Goal: Check status: Check status

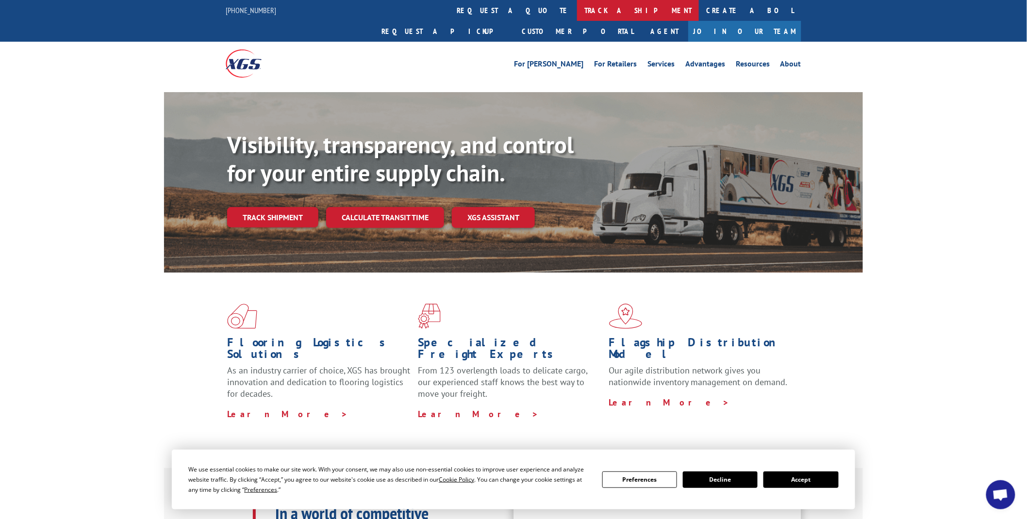
click at [577, 10] on link "track a shipment" at bounding box center [638, 10] width 122 height 21
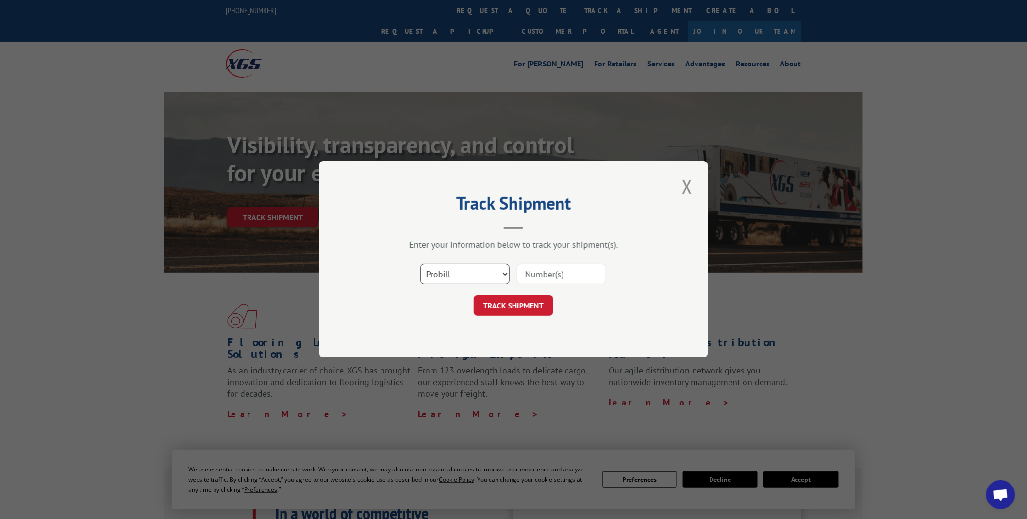
click at [507, 273] on select "Select category... Probill BOL PO" at bounding box center [464, 275] width 89 height 20
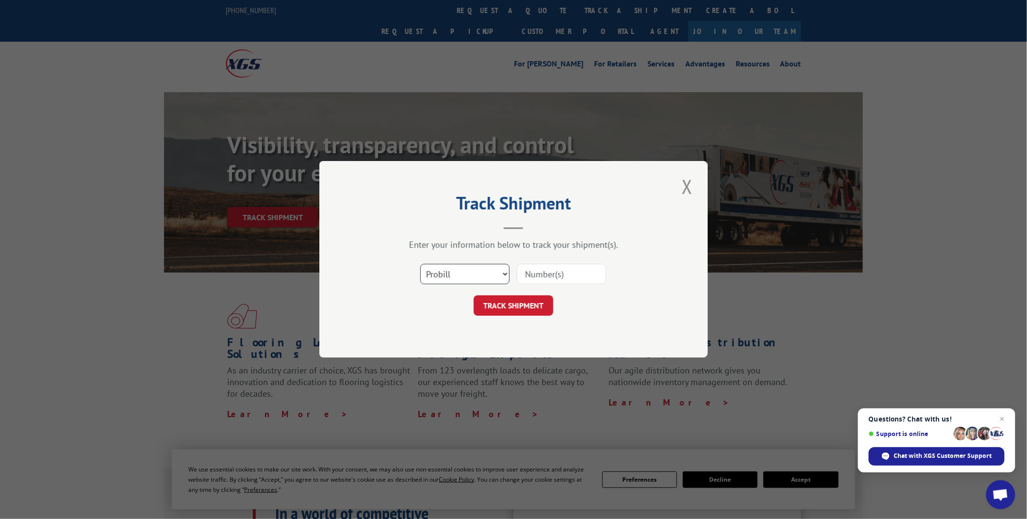
select select "po"
click at [420, 265] on select "Select category... Probill BOL PO" at bounding box center [464, 275] width 89 height 20
click at [569, 276] on input at bounding box center [561, 275] width 89 height 20
type input "04509862"
click button "TRACK SHIPMENT" at bounding box center [514, 306] width 80 height 20
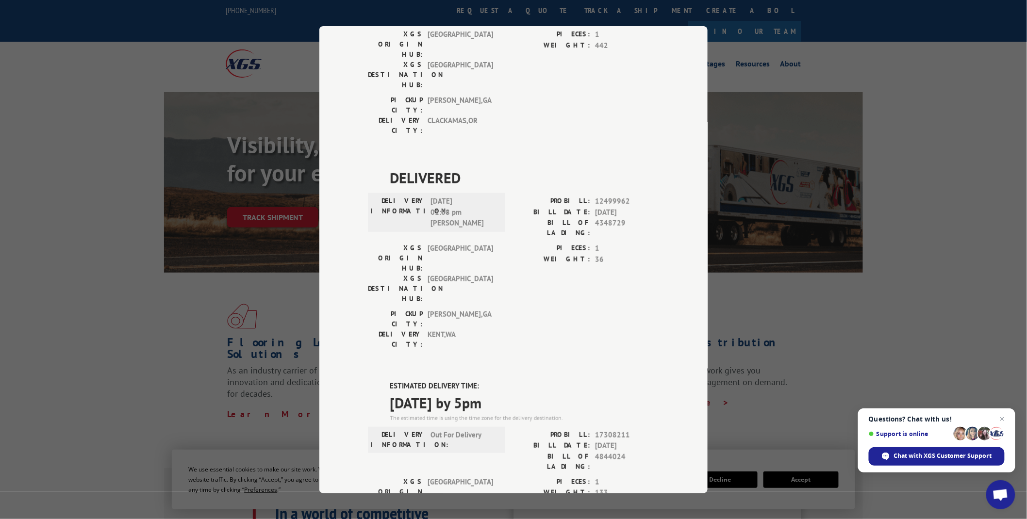
scroll to position [162, 0]
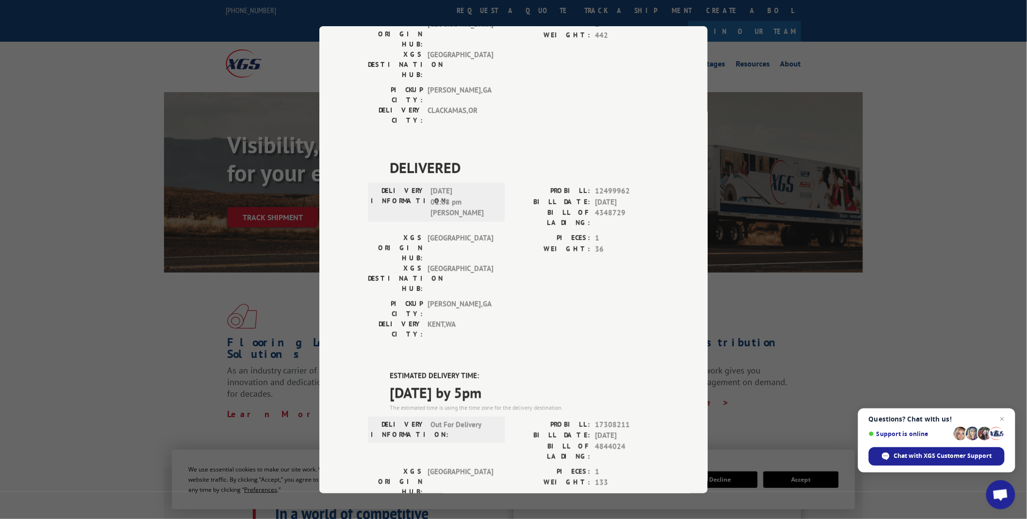
click at [390, 371] on label "ESTIMATED DELIVERY TIME:" at bounding box center [524, 376] width 269 height 11
drag, startPoint x: 388, startPoint y: 258, endPoint x: 507, endPoint y: 284, distance: 121.8
click at [507, 371] on div "ESTIMATED DELIVERY TIME: [DATE] by 5pm The estimated time is using the time zon…" at bounding box center [524, 392] width 269 height 42
copy div "ESTIMATED DELIVERY TIME: [DATE] by 5pm"
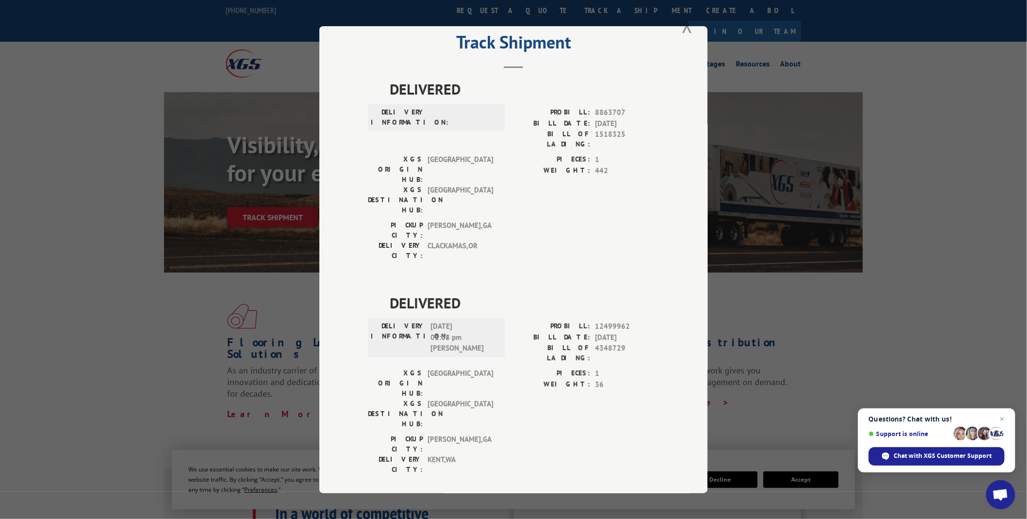
scroll to position [0, 0]
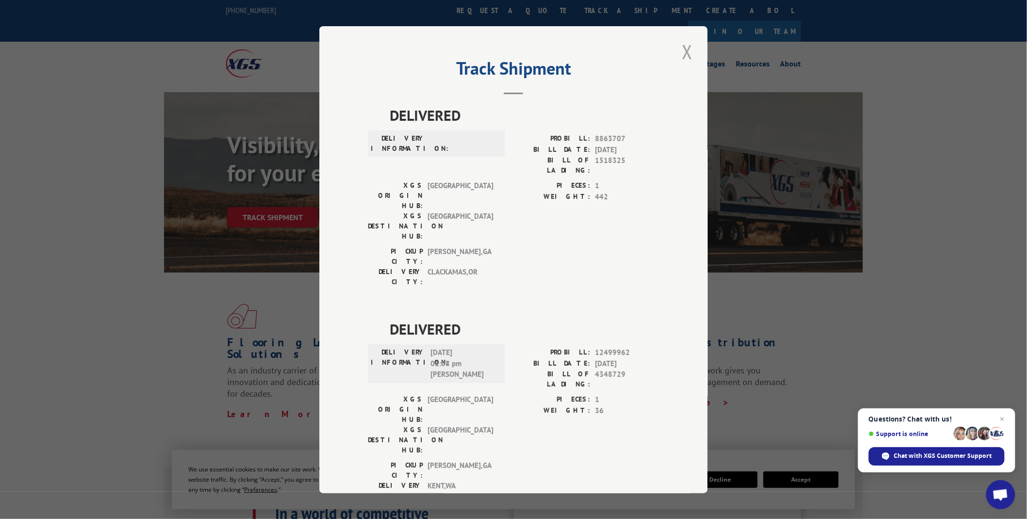
click at [681, 50] on button "Close modal" at bounding box center [687, 51] width 17 height 27
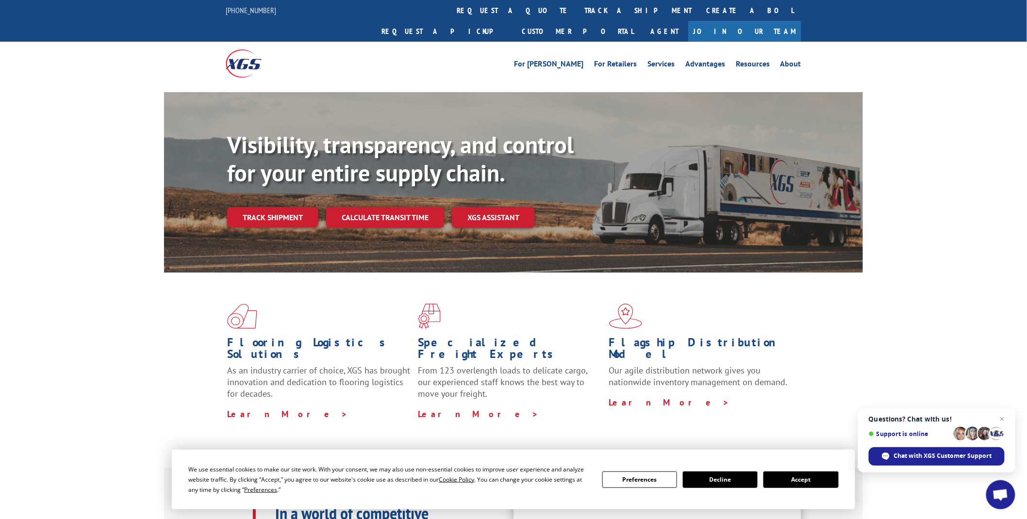
drag, startPoint x: 491, startPoint y: 10, endPoint x: 488, endPoint y: 16, distance: 7.0
click at [577, 10] on link "track a shipment" at bounding box center [638, 10] width 122 height 21
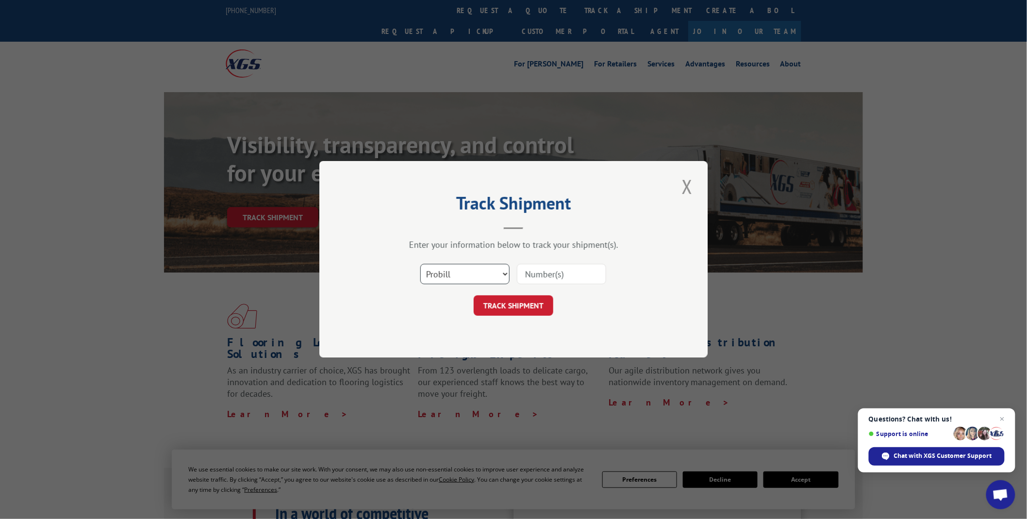
click at [507, 273] on select "Select category... Probill BOL PO" at bounding box center [464, 275] width 89 height 20
select select "po"
click at [420, 265] on select "Select category... Probill BOL PO" at bounding box center [464, 275] width 89 height 20
click at [585, 274] on input at bounding box center [561, 275] width 89 height 20
type input "04509884"
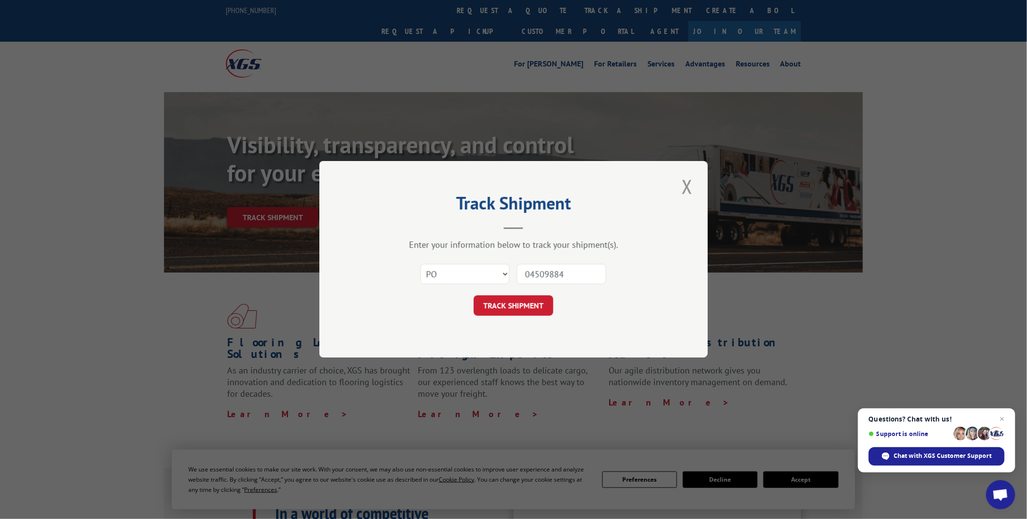
click at [474, 296] on button "TRACK SHIPMENT" at bounding box center [514, 306] width 80 height 20
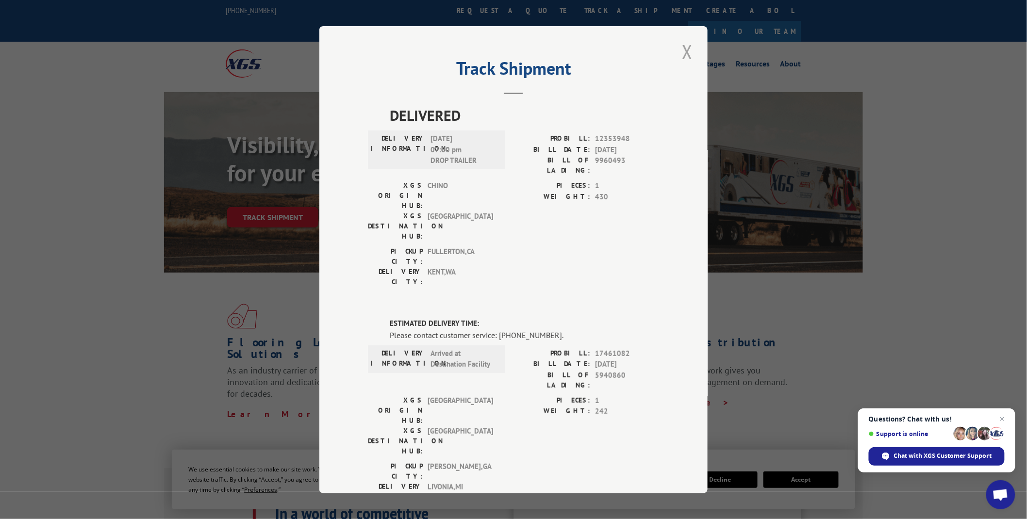
click at [687, 50] on button "Close modal" at bounding box center [687, 51] width 17 height 27
